Goal: Task Accomplishment & Management: Manage account settings

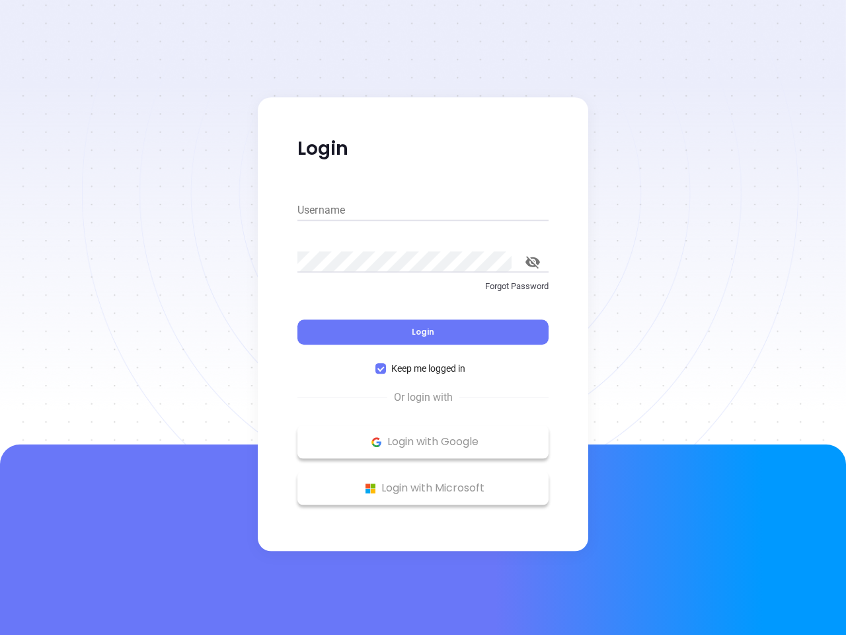
click at [423, 317] on div "Login" at bounding box center [422, 323] width 251 height 41
click at [423, 210] on input "Username" at bounding box center [422, 210] width 251 height 21
click at [533, 262] on icon "toggle password visibility" at bounding box center [533, 262] width 15 height 13
click at [423, 332] on span "Login" at bounding box center [423, 331] width 22 height 11
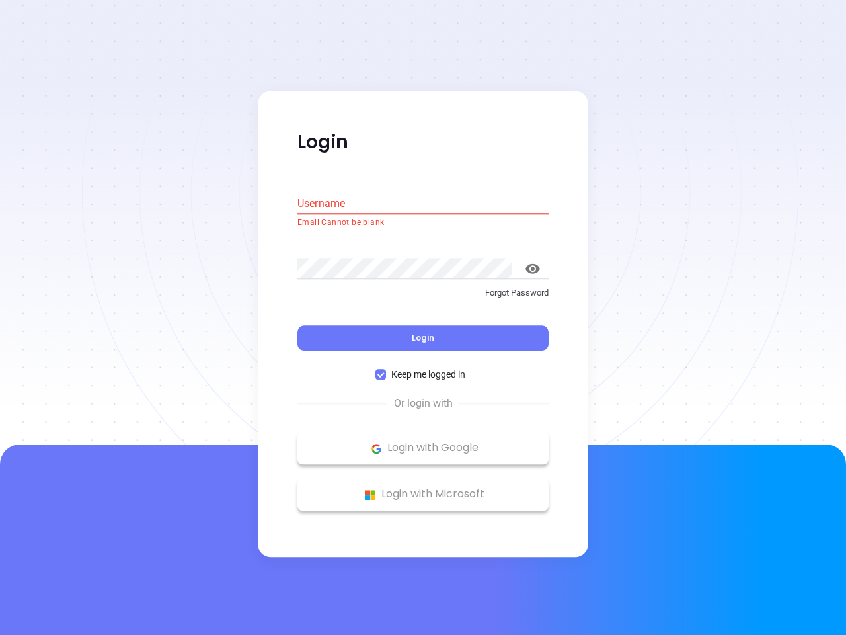
click at [423, 368] on span "Keep me logged in" at bounding box center [428, 375] width 85 height 15
click at [386, 370] on input "Keep me logged in" at bounding box center [381, 375] width 11 height 11
checkbox input "false"
click at [423, 442] on p "Login with Google" at bounding box center [423, 448] width 238 height 20
click at [423, 488] on p "Login with Microsoft" at bounding box center [423, 495] width 238 height 20
